Goal: Task Accomplishment & Management: Manage account settings

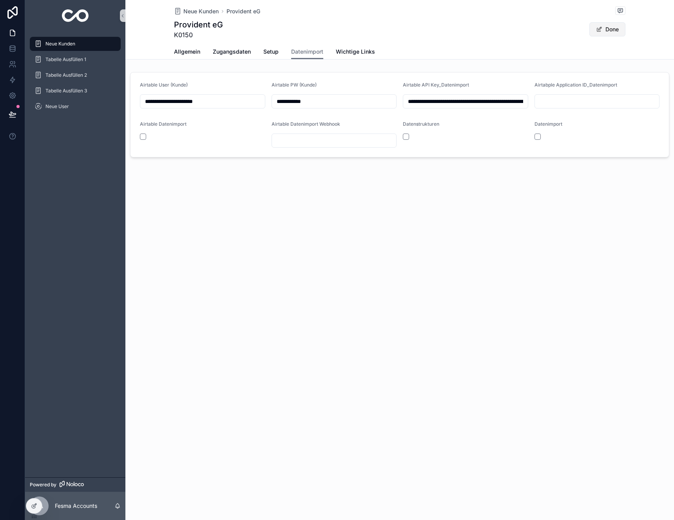
click at [601, 33] on button "Done" at bounding box center [607, 29] width 36 height 14
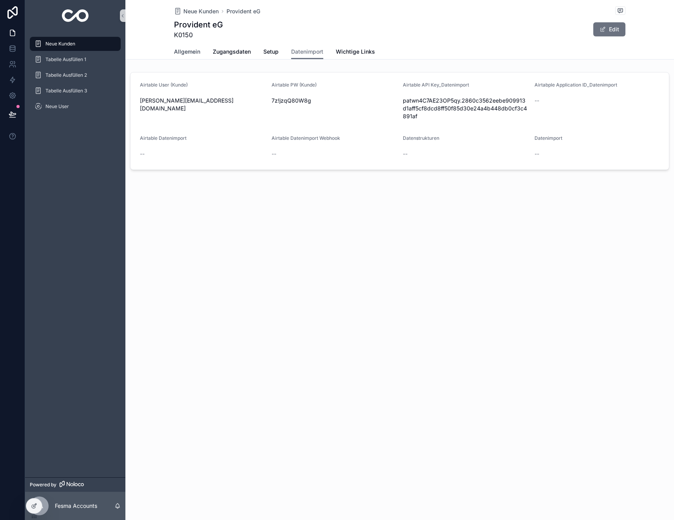
click at [186, 55] on span "Allgemein" at bounding box center [187, 52] width 26 height 8
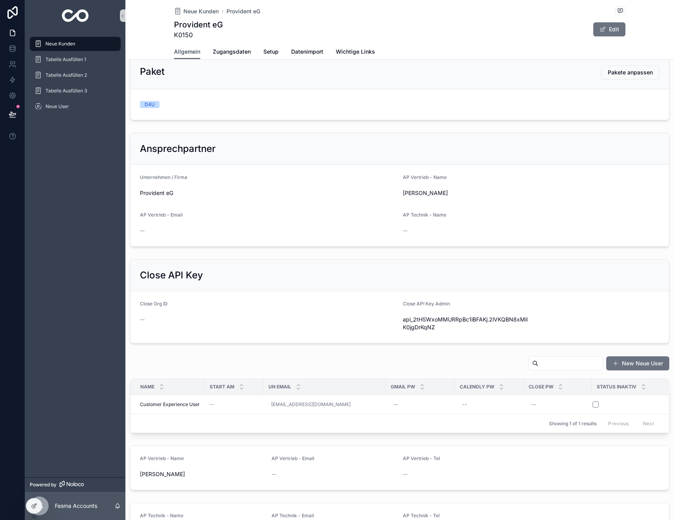
scroll to position [240, 0]
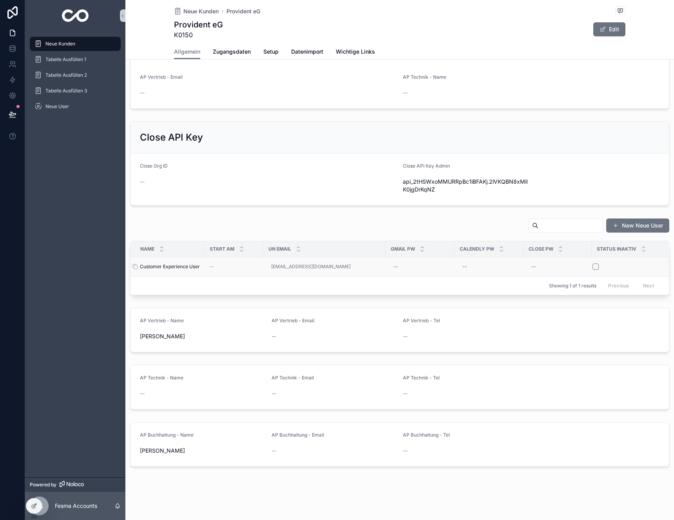
click at [191, 269] on span "Customer Experience User" at bounding box center [170, 267] width 60 height 6
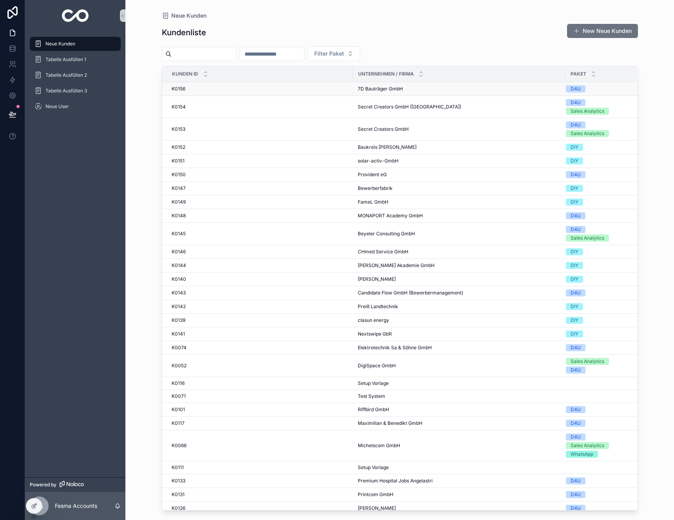
click at [307, 88] on div "K0156 K0156" at bounding box center [260, 89] width 177 height 6
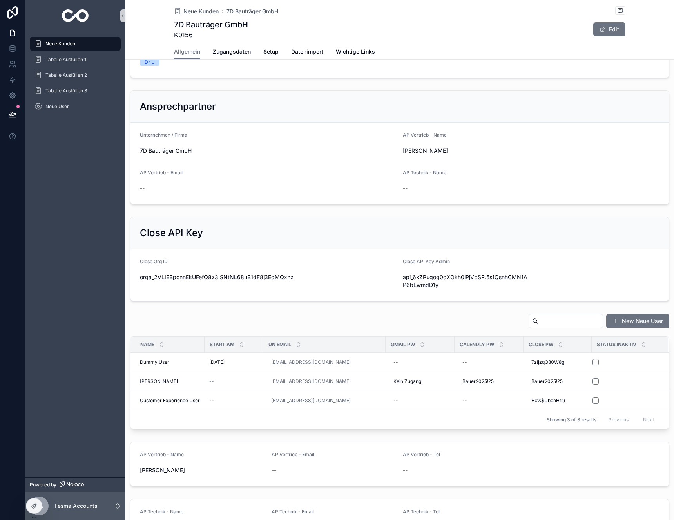
scroll to position [278, 0]
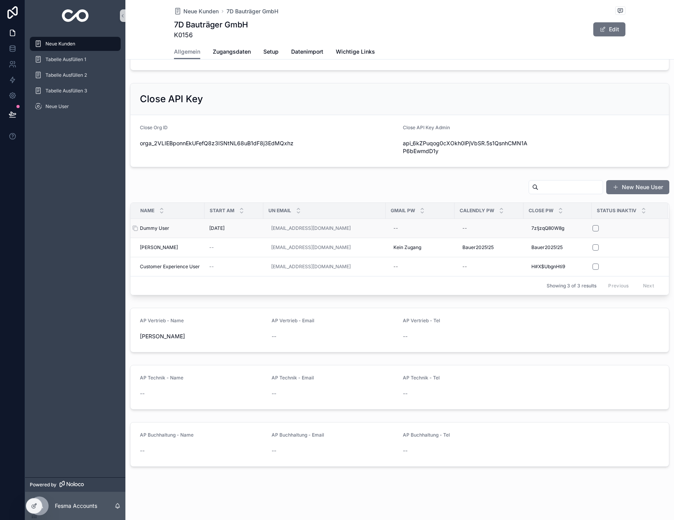
click at [174, 231] on div "Dummy User Dummy User" at bounding box center [170, 228] width 60 height 6
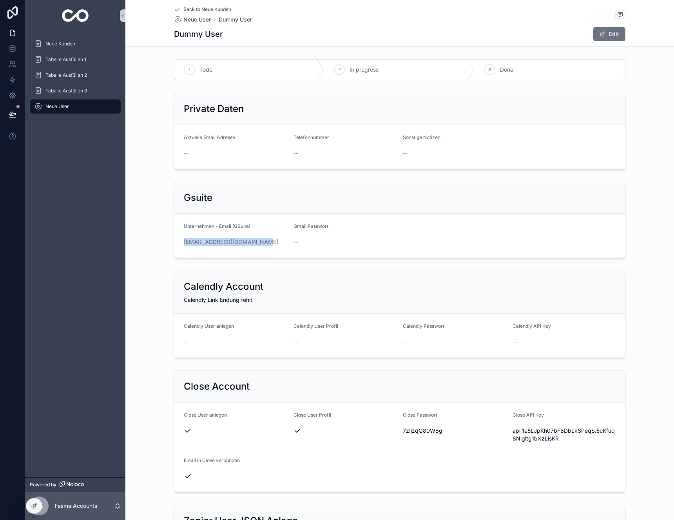
drag, startPoint x: 258, startPoint y: 246, endPoint x: 175, endPoint y: 242, distance: 83.5
click at [175, 242] on form "Unternehmen - Email (GSuite) [EMAIL_ADDRESS][DOMAIN_NAME] Gmail Passwort --" at bounding box center [399, 236] width 450 height 44
copy link "[EMAIL_ADDRESS][DOMAIN_NAME]"
click at [62, 47] on div "Neue Kunden" at bounding box center [74, 44] width 81 height 13
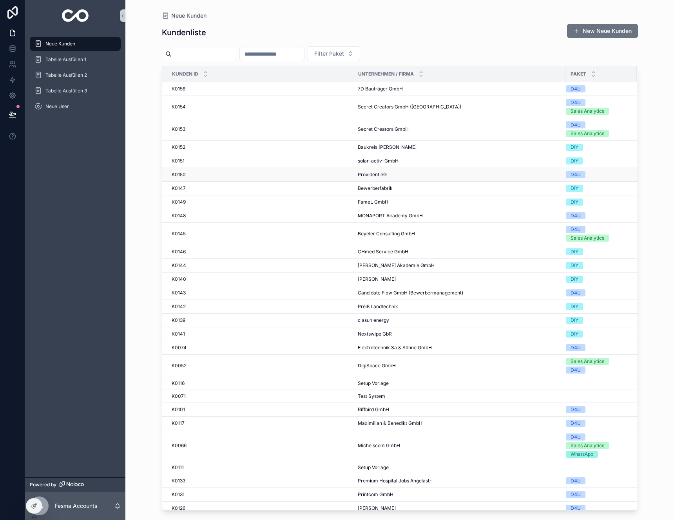
click at [295, 169] on td "K0150 K0150" at bounding box center [257, 175] width 191 height 14
click at [296, 172] on div "K0150 K0150" at bounding box center [260, 175] width 177 height 6
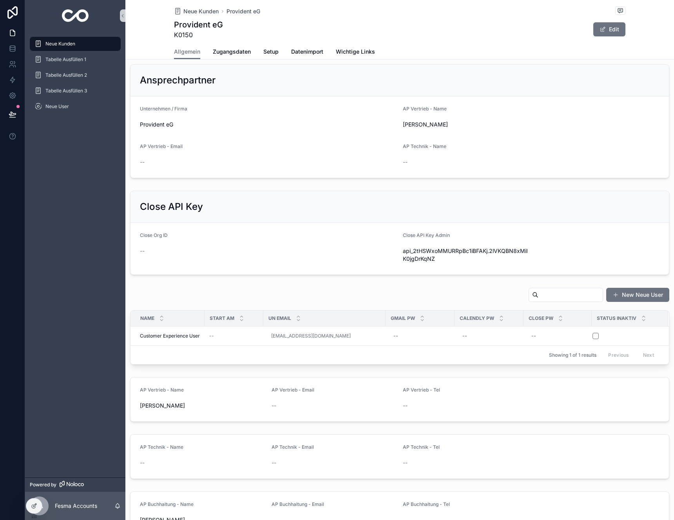
scroll to position [240, 0]
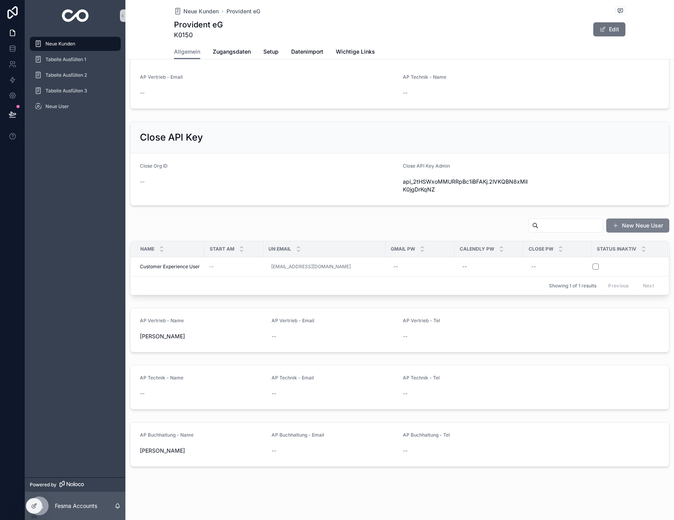
click at [638, 227] on button "New Neue User" at bounding box center [637, 226] width 63 height 14
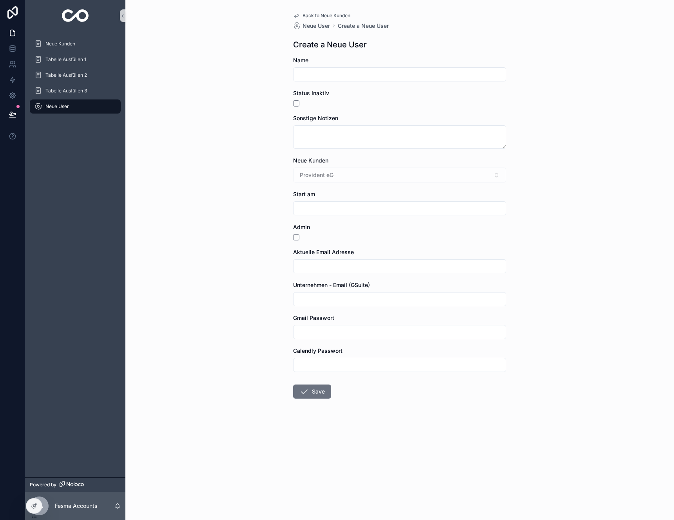
click at [323, 76] on input "scrollable content" at bounding box center [399, 74] width 212 height 11
type input "**********"
click at [293, 385] on button "Save" at bounding box center [312, 392] width 38 height 14
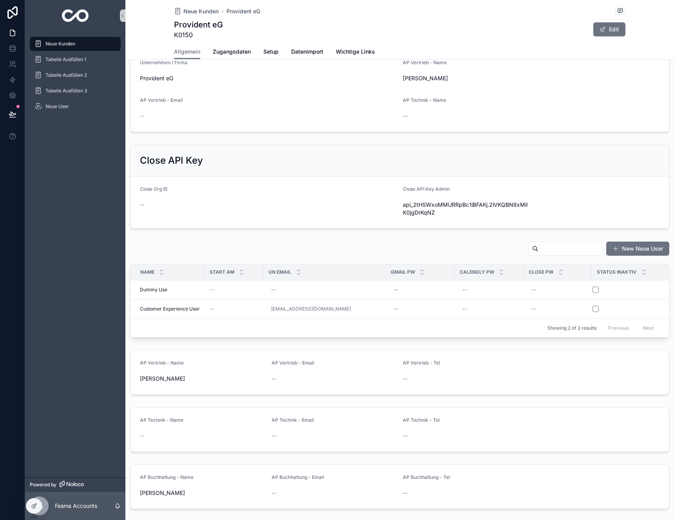
scroll to position [259, 0]
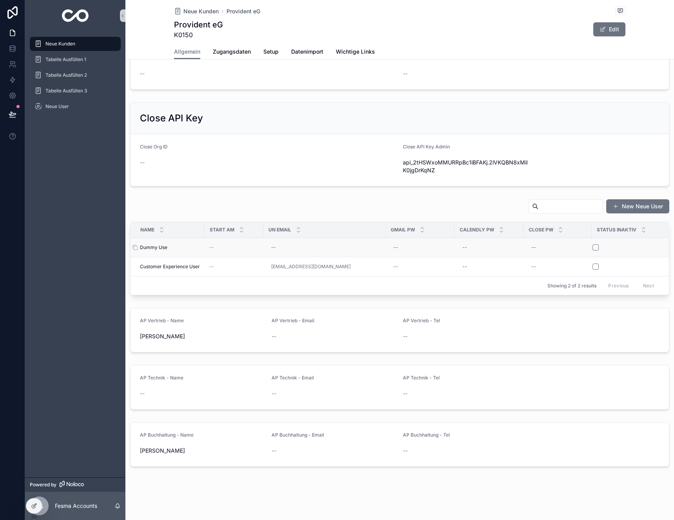
click at [174, 244] on div "Dummy Use Dummy Use" at bounding box center [170, 247] width 60 height 6
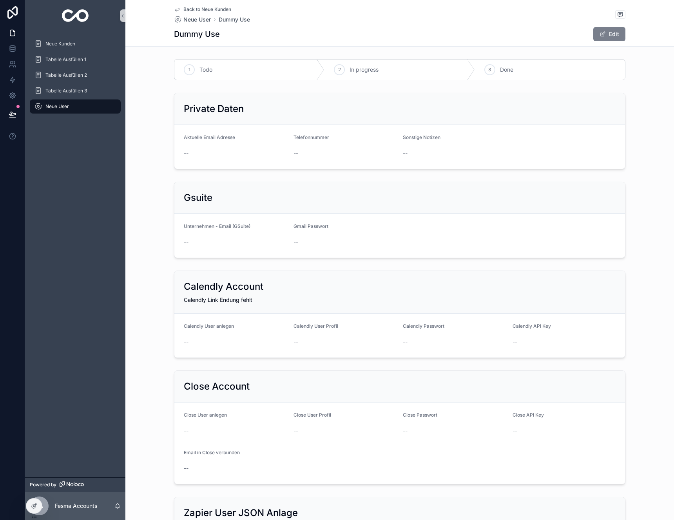
click at [599, 37] on span "scrollable content" at bounding box center [602, 34] width 6 height 6
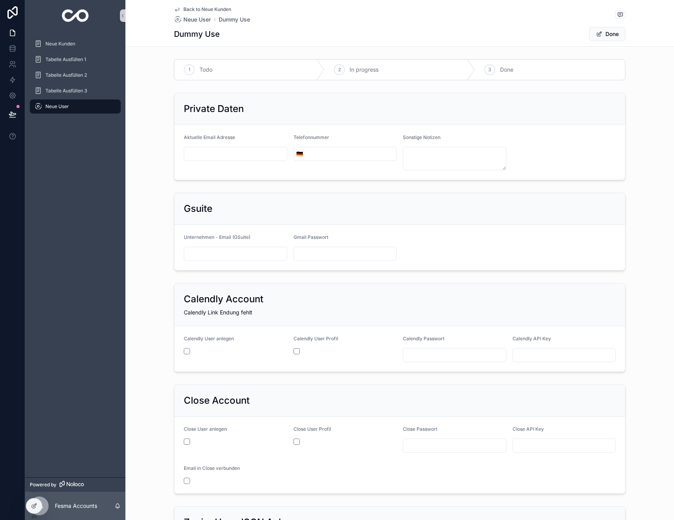
click at [214, 37] on h1 "Dummy Use" at bounding box center [197, 34] width 46 height 11
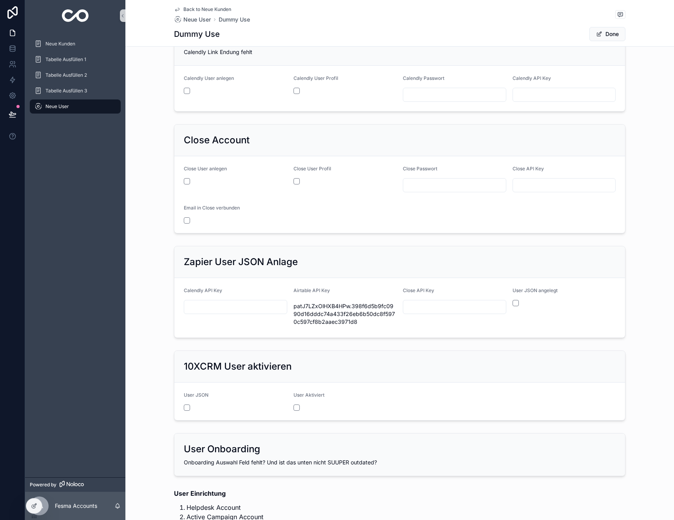
scroll to position [357, 0]
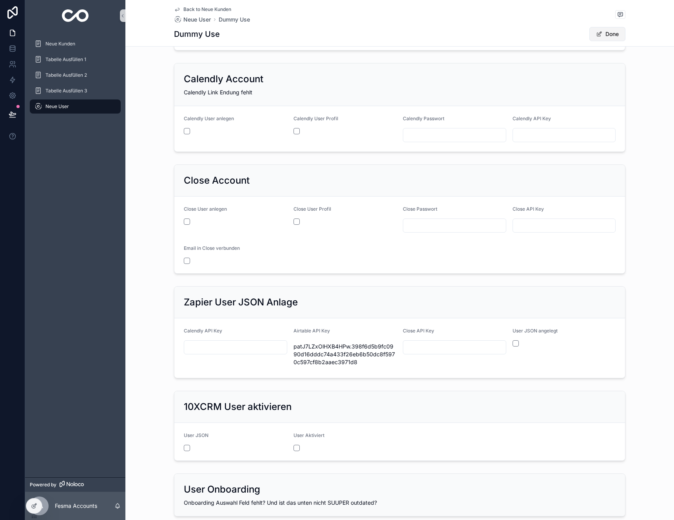
click at [605, 37] on button "Done" at bounding box center [607, 34] width 36 height 14
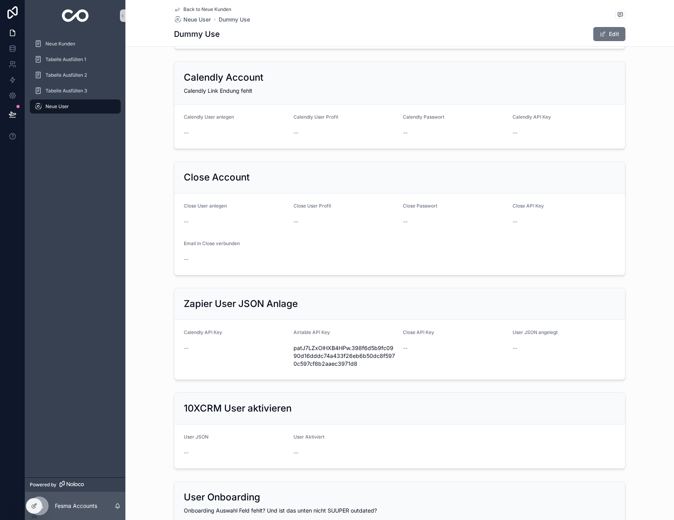
click at [198, 9] on span "Back to Neue Kunden" at bounding box center [207, 9] width 48 height 6
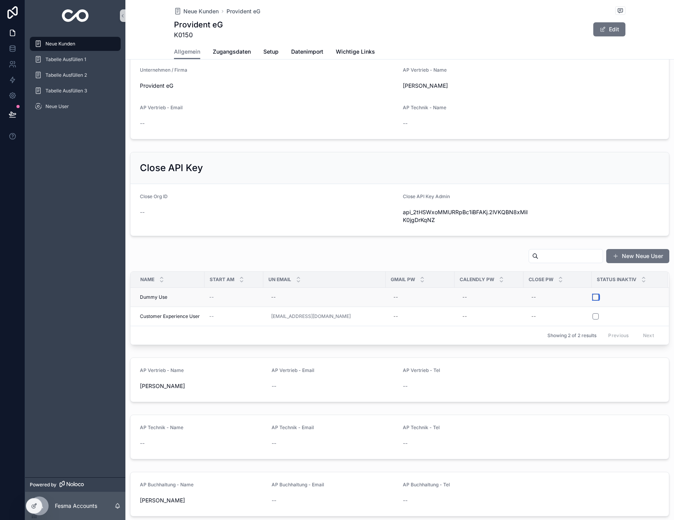
click at [596, 295] on button "scrollable content" at bounding box center [595, 297] width 6 height 6
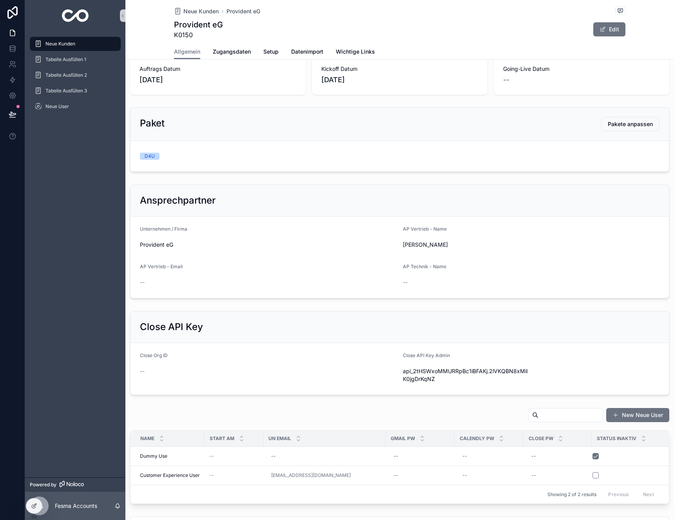
scroll to position [137, 0]
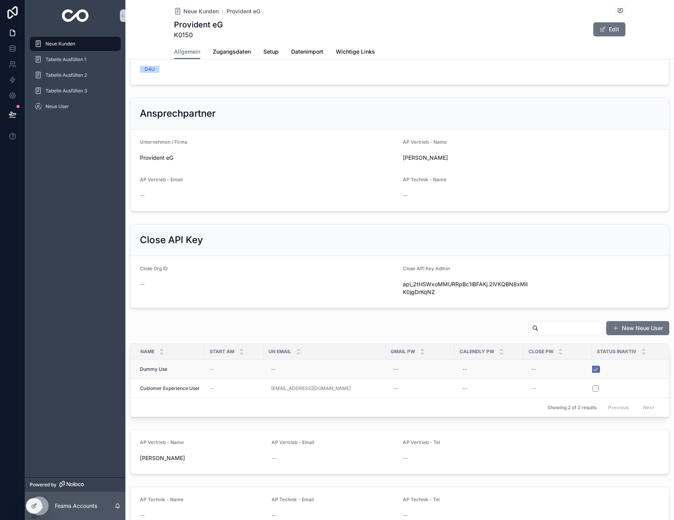
click at [596, 371] on button "scrollable content" at bounding box center [595, 369] width 6 height 6
click at [186, 366] on div "Dummy Use Dummy Use" at bounding box center [170, 369] width 60 height 6
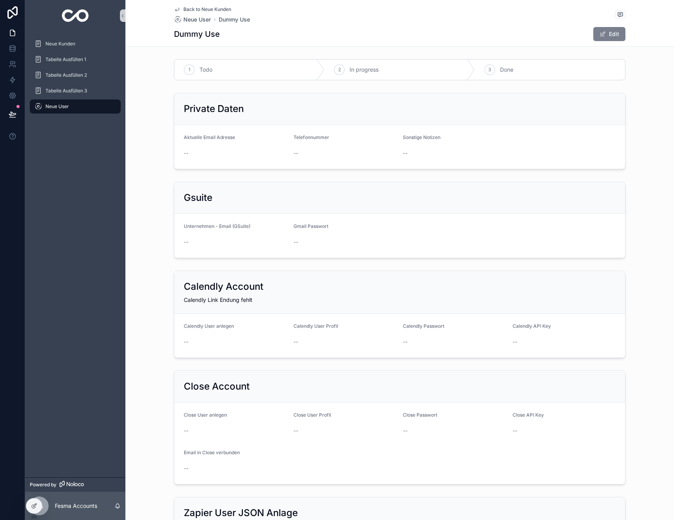
click at [603, 38] on button "Edit" at bounding box center [609, 34] width 32 height 14
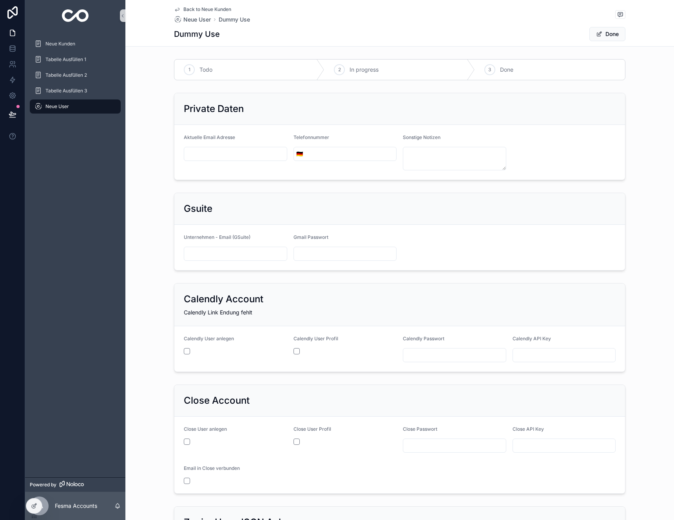
click at [222, 38] on div "Dummy Use Done" at bounding box center [399, 34] width 451 height 15
click at [209, 32] on h1 "Dummy Use" at bounding box center [197, 34] width 46 height 11
click at [186, 9] on span "Back to Neue Kunden" at bounding box center [207, 9] width 48 height 6
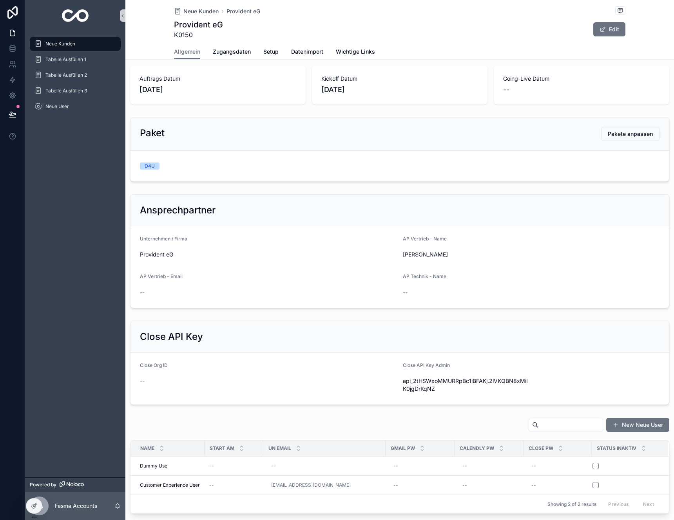
scroll to position [132, 0]
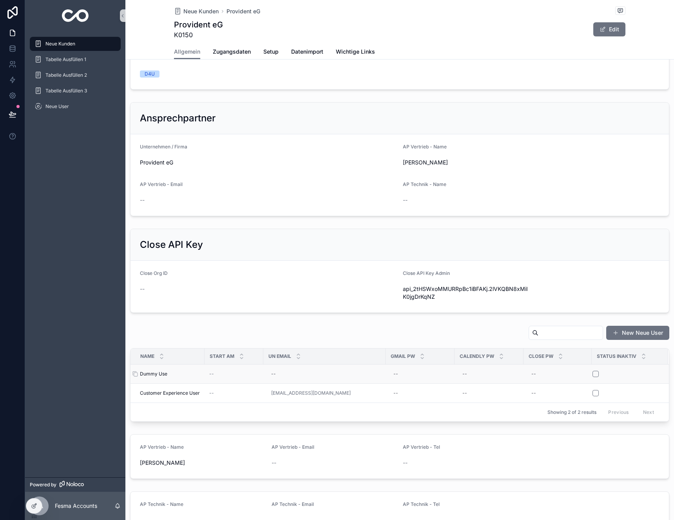
click at [148, 374] on span "Dummy Use" at bounding box center [153, 374] width 27 height 6
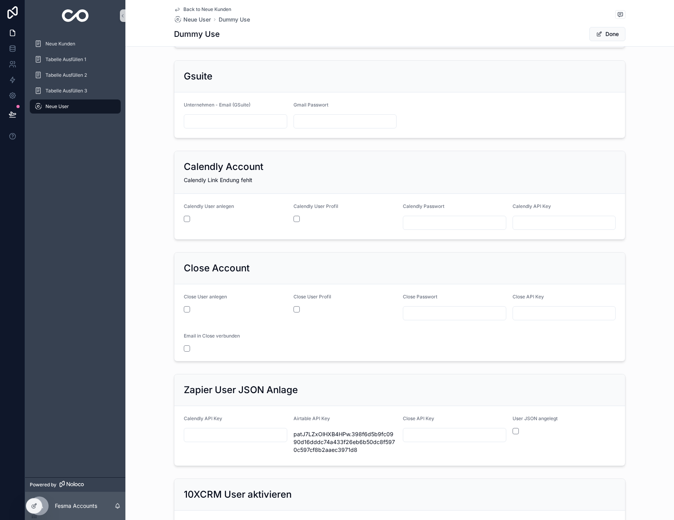
click at [310, 409] on form "Calendly API Key Airtable API Key patJ7LZxOlHXB4HPw.398f6d5b9fc0990d16dddc74a43…" at bounding box center [399, 436] width 450 height 60
click at [261, 118] on input "scrollable content" at bounding box center [235, 121] width 103 height 11
paste input "**********"
type input "**********"
click at [345, 121] on input "scrollable content" at bounding box center [345, 121] width 103 height 11
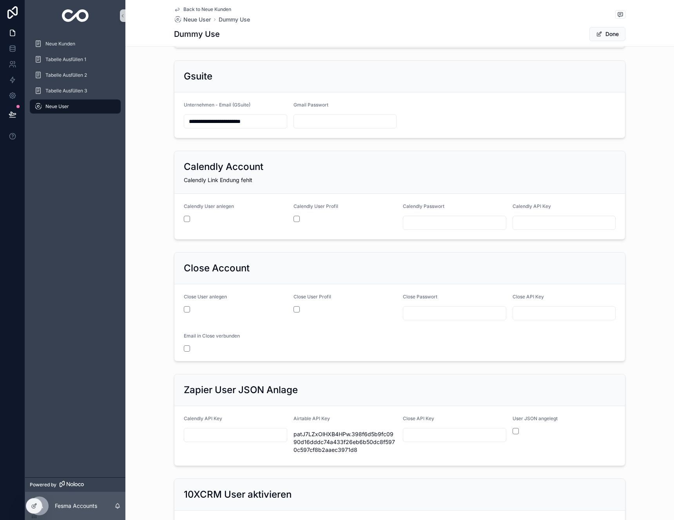
paste input "**********"
type input "**********"
click at [607, 33] on span "Done" at bounding box center [607, 34] width 36 height 14
click at [417, 303] on div "Close Passwort" at bounding box center [454, 298] width 103 height 9
click at [421, 310] on input "scrollable content" at bounding box center [454, 313] width 103 height 11
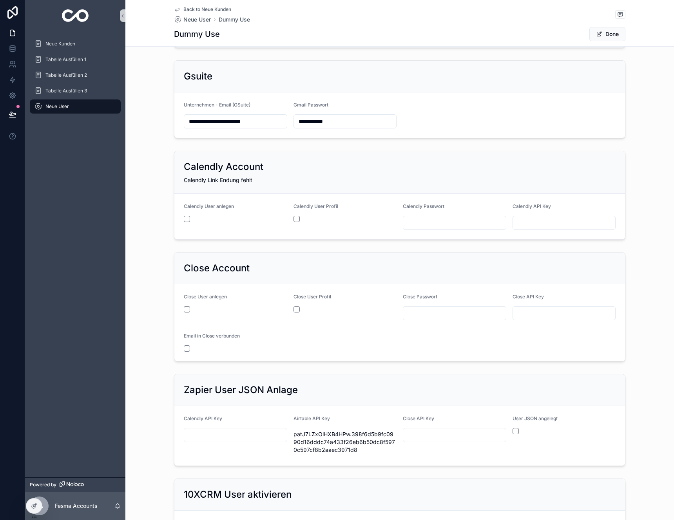
paste input "**********"
type input "**********"
drag, startPoint x: 181, startPoint y: 4, endPoint x: 180, endPoint y: 8, distance: 4.1
click at [178, 1] on div "**********" at bounding box center [399, 376] width 548 height 1017
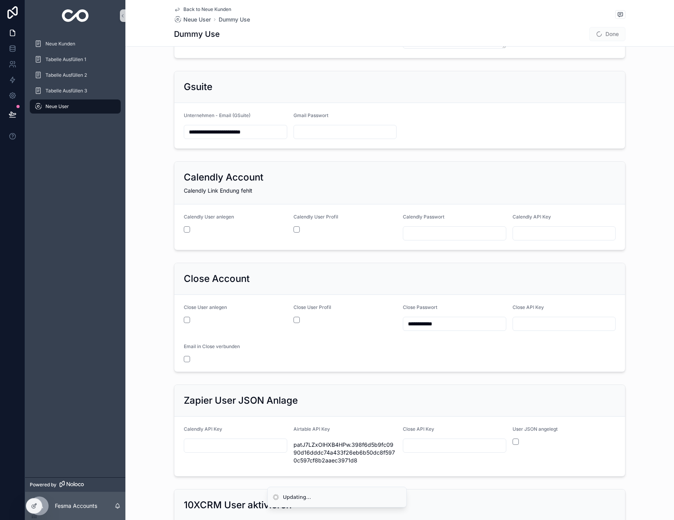
click at [658, 137] on div "**********" at bounding box center [399, 110] width 548 height 84
click at [605, 36] on button "Done" at bounding box center [607, 34] width 36 height 14
